Goal: Task Accomplishment & Management: Manage account settings

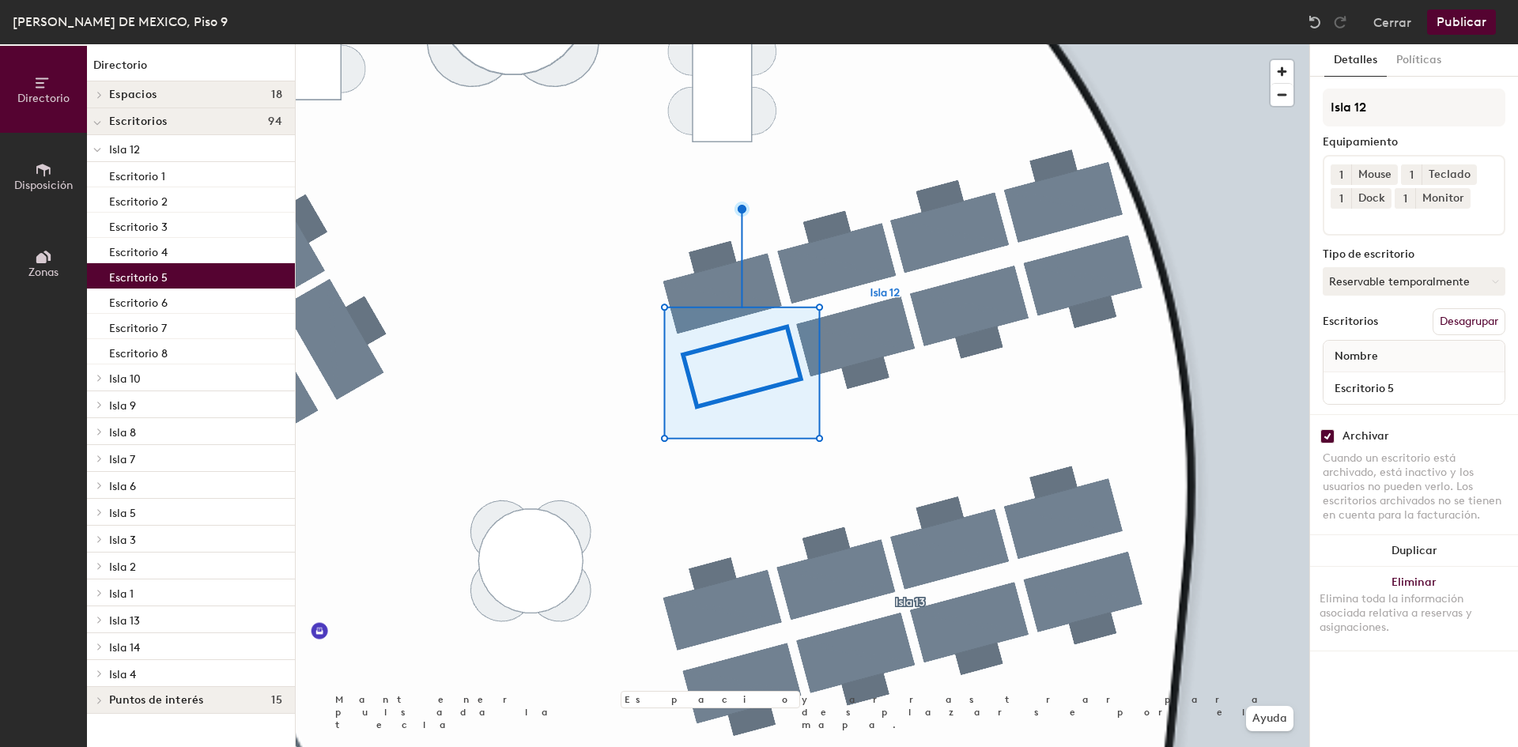
click at [1329, 428] on div "Archivar Cuando un escritorio está archivado, está inactivo y los usuarios no p…" at bounding box center [1414, 477] width 208 height 127
click at [1328, 431] on input "checkbox" at bounding box center [1327, 436] width 14 height 14
checkbox input "false"
click at [1463, 41] on div "[PERSON_NAME] DE MEXICO, Piso 9 Cerrar Publicar" at bounding box center [759, 22] width 1518 height 44
click at [1469, 26] on button "Publicar" at bounding box center [1461, 21] width 69 height 25
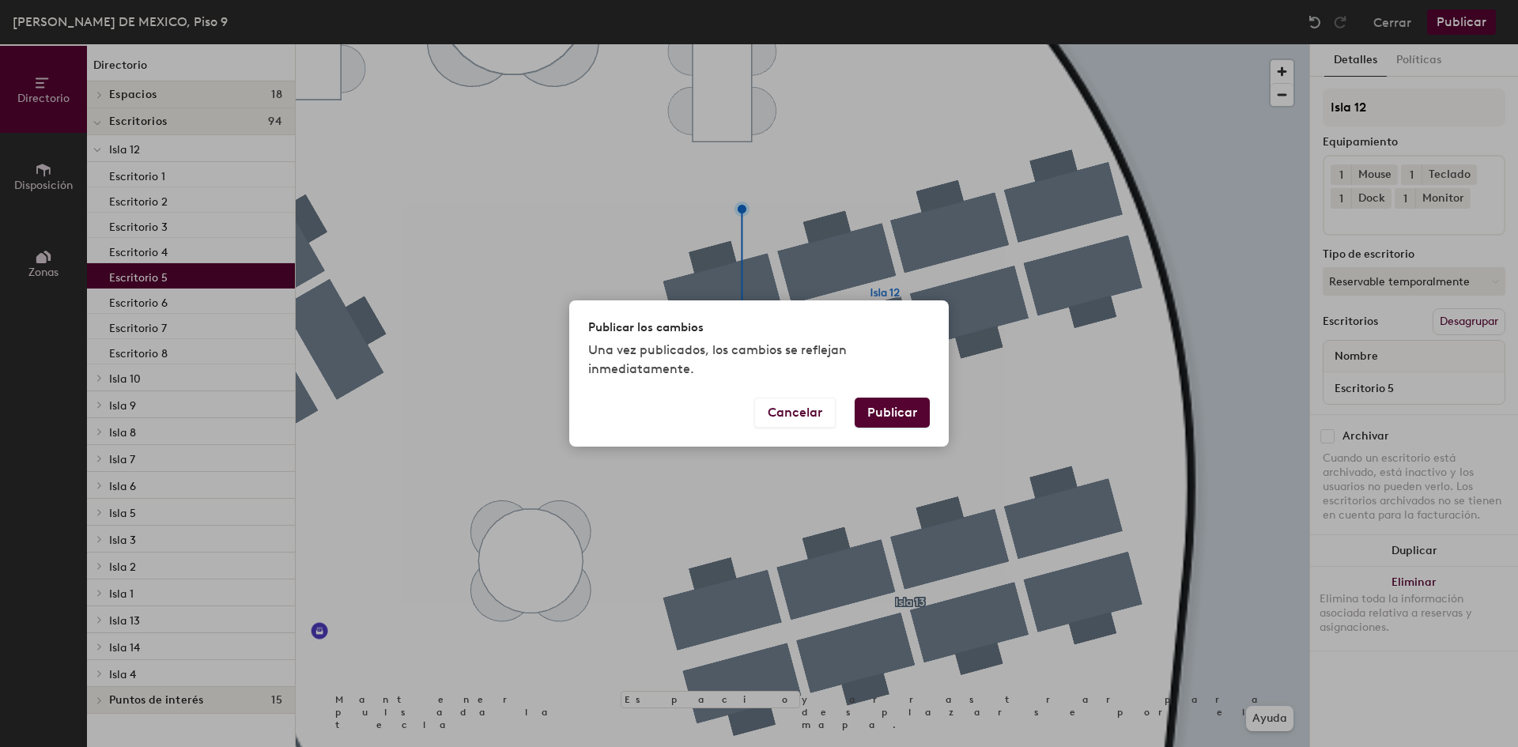
click at [896, 409] on button "Publicar" at bounding box center [892, 413] width 75 height 30
